Goal: Task Accomplishment & Management: Use online tool/utility

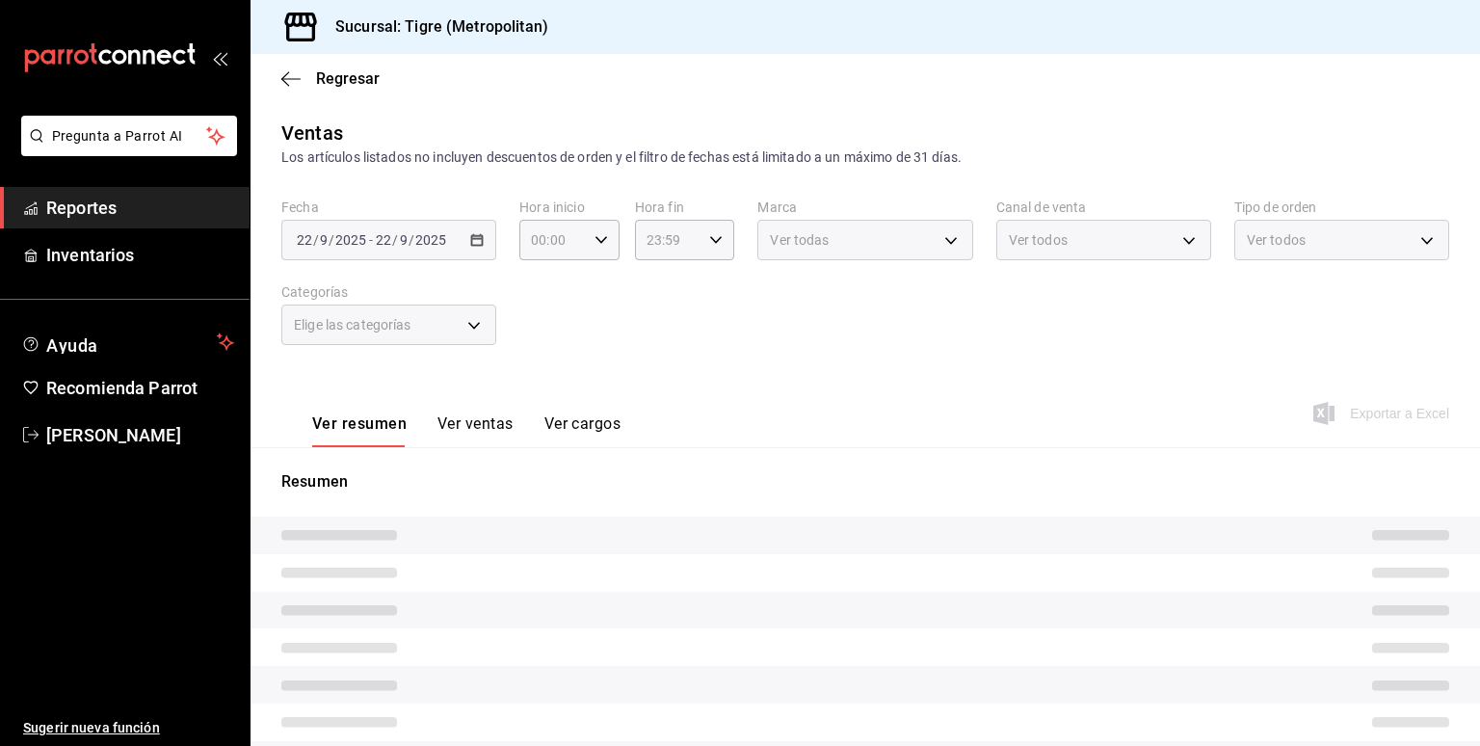
type input "05:00"
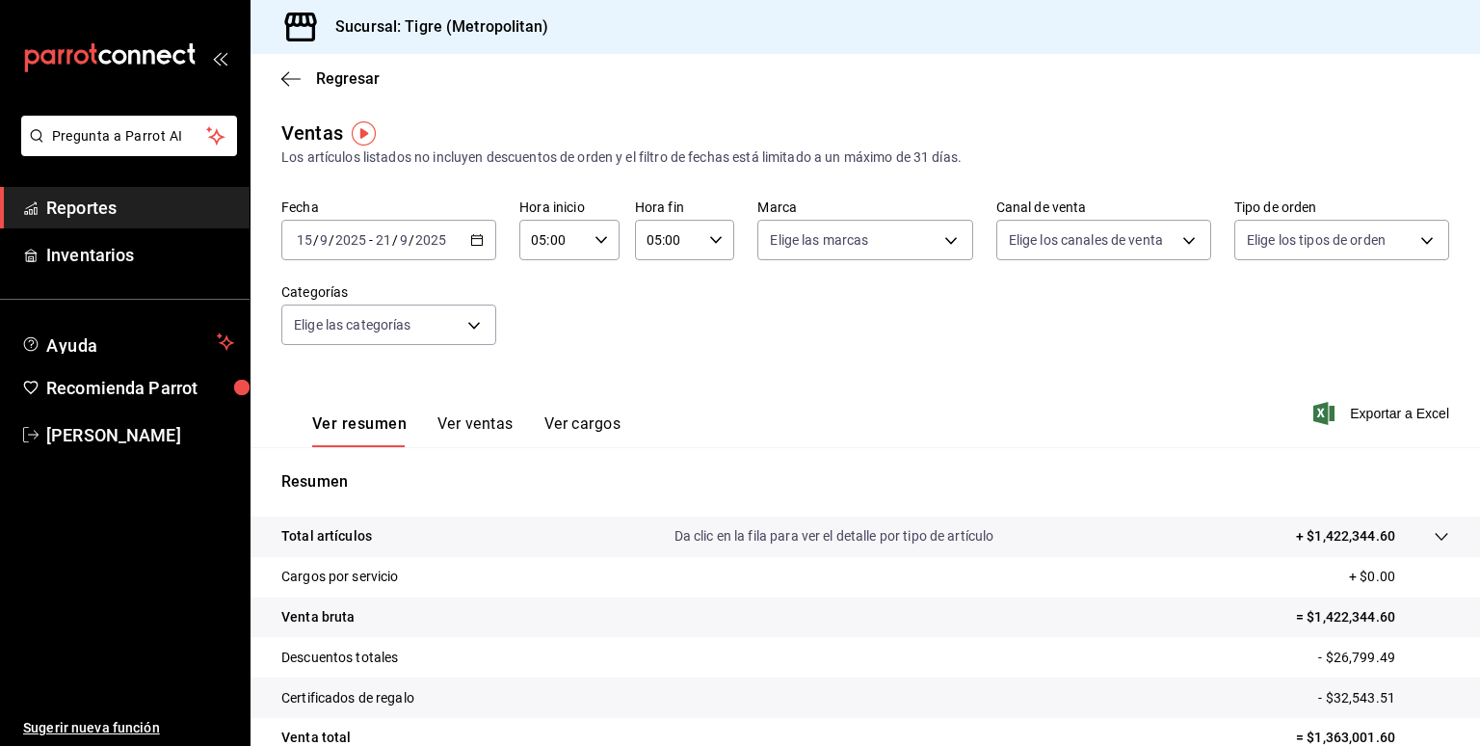
click at [474, 240] on icon "button" at bounding box center [476, 239] width 13 height 13
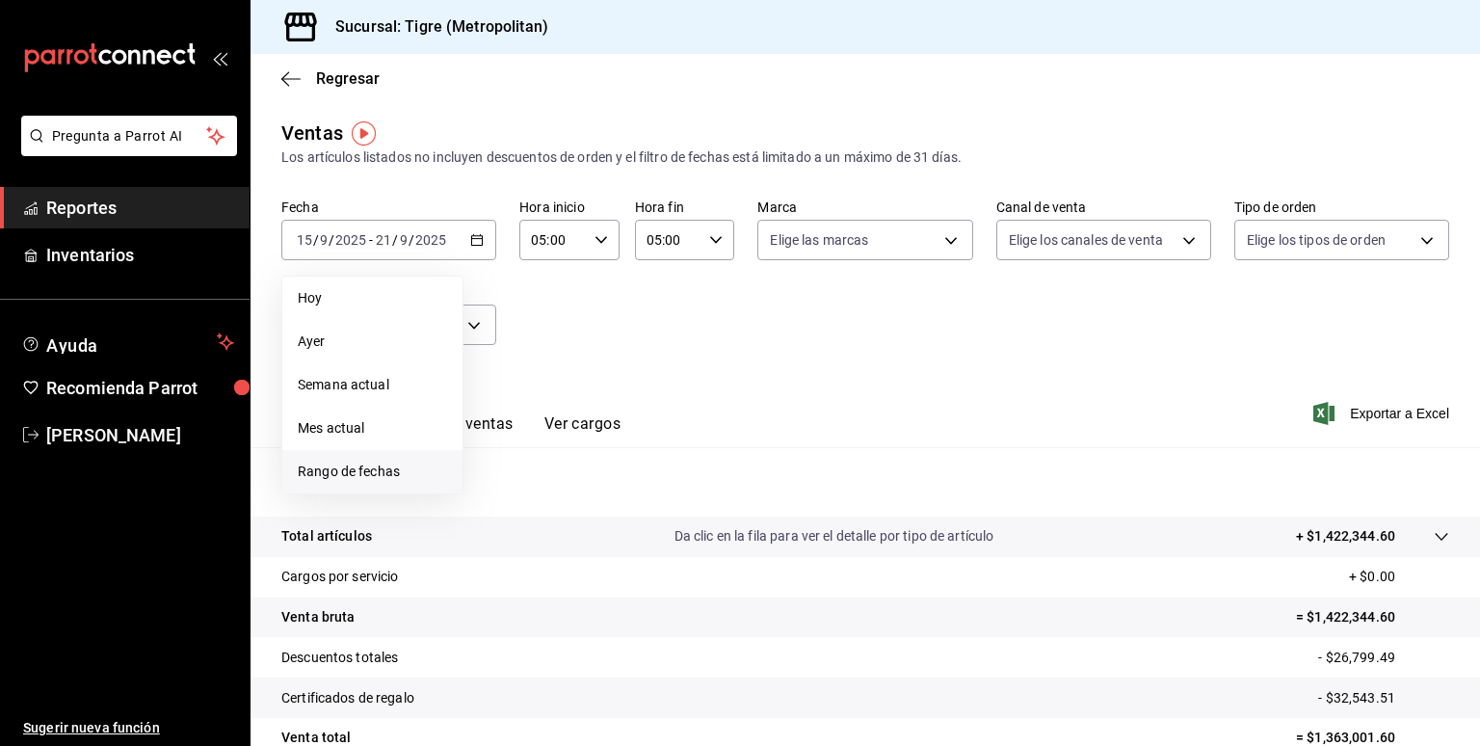
click at [365, 464] on span "Rango de fechas" at bounding box center [372, 472] width 149 height 20
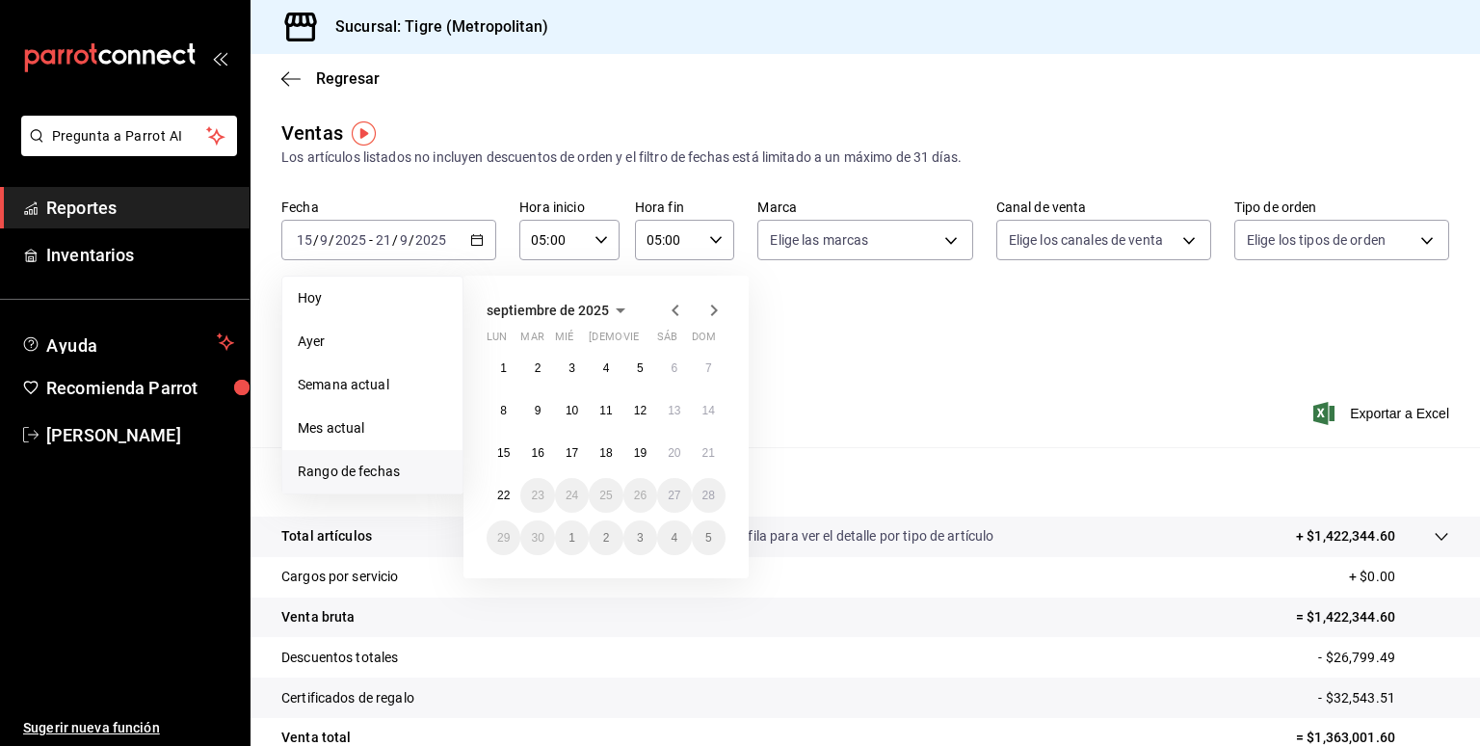
click at [373, 474] on span "Rango de fechas" at bounding box center [372, 472] width 149 height 20
click at [355, 465] on span "Rango de fechas" at bounding box center [372, 472] width 149 height 20
click at [517, 449] on button "15" at bounding box center [504, 453] width 34 height 35
click at [513, 486] on button "22" at bounding box center [504, 495] width 34 height 35
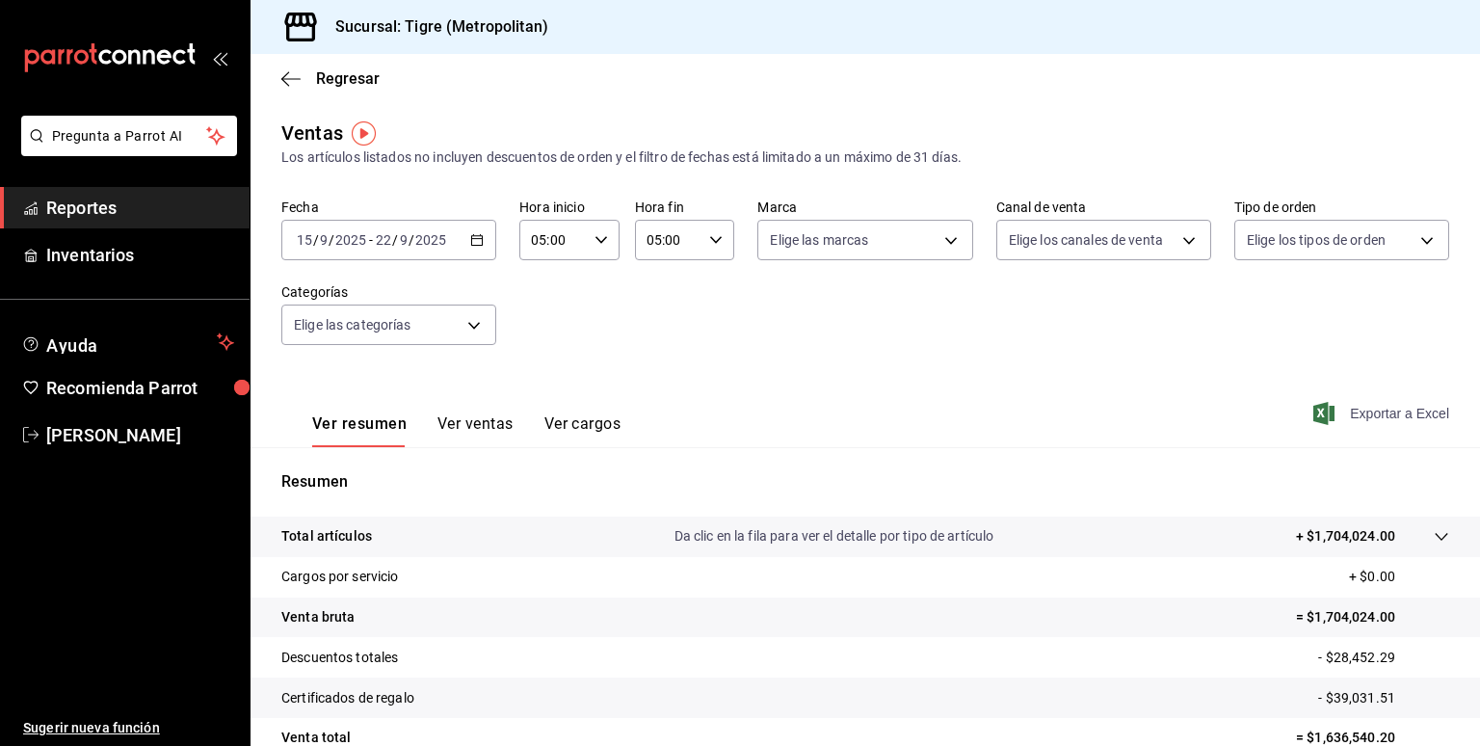
click at [1349, 413] on span "Exportar a Excel" at bounding box center [1383, 413] width 132 height 23
